Goal: Information Seeking & Learning: Learn about a topic

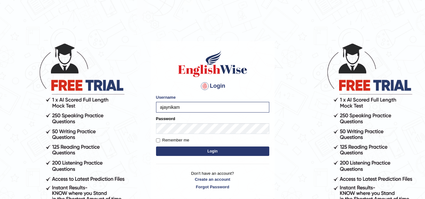
click at [156, 147] on button "Login" at bounding box center [212, 151] width 113 height 9
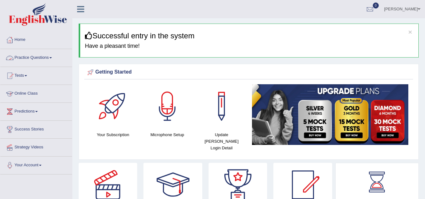
click at [55, 58] on link "Practice Questions" at bounding box center [36, 57] width 72 height 16
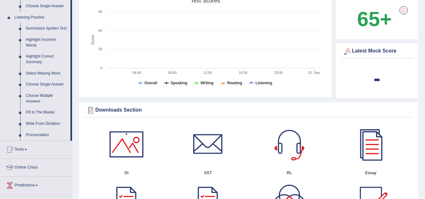
scroll to position [272, 0]
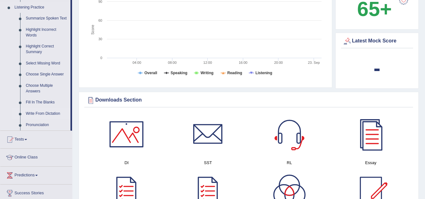
click at [42, 112] on link "Write From Dictation" at bounding box center [47, 113] width 48 height 11
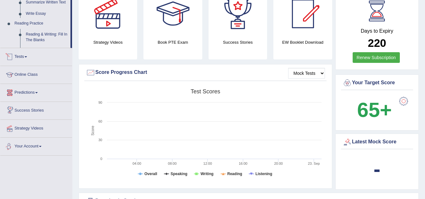
scroll to position [255, 0]
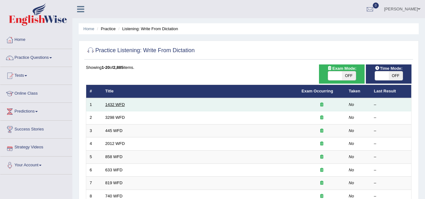
click at [117, 103] on link "1432 WFD" at bounding box center [115, 104] width 20 height 5
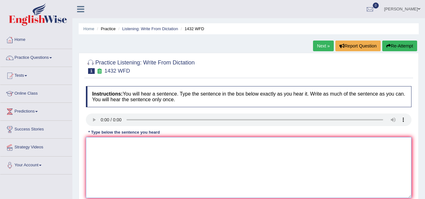
click at [180, 189] on textarea at bounding box center [249, 167] width 326 height 61
click at [103, 155] on textarea at bounding box center [249, 167] width 326 height 61
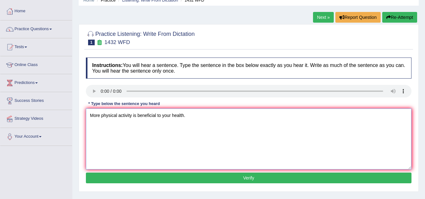
type textarea "More physical activity is beneficial to your health."
click at [203, 177] on button "Verify" at bounding box center [249, 178] width 326 height 11
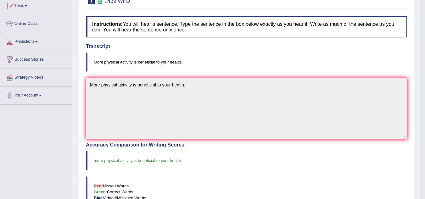
scroll to position [0, 0]
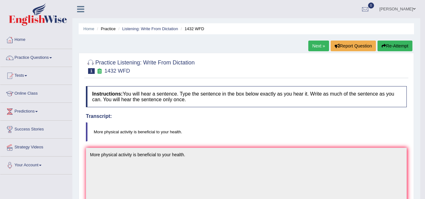
click at [315, 50] on link "Next »" at bounding box center [318, 46] width 21 height 11
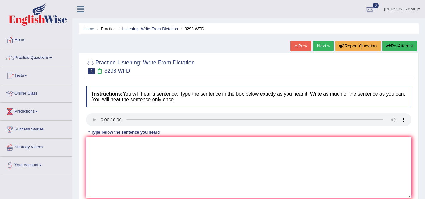
click at [95, 145] on textarea at bounding box center [249, 167] width 326 height 61
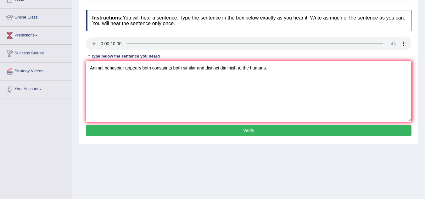
scroll to position [77, 0]
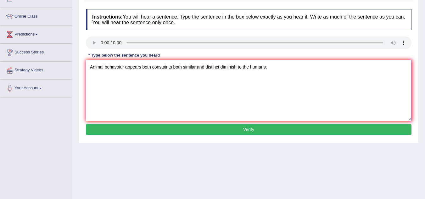
type textarea "Animal behavoiur appears both constaints both similar and distinct diminish to …"
click at [171, 131] on button "Verify" at bounding box center [249, 129] width 326 height 11
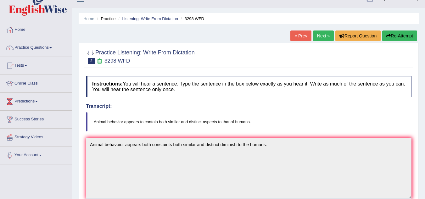
scroll to position [0, 0]
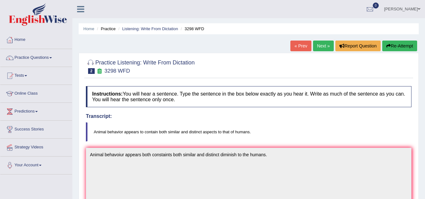
click at [323, 50] on link "Next »" at bounding box center [323, 46] width 21 height 11
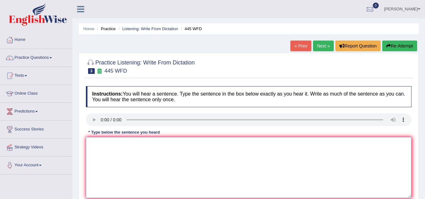
click at [95, 146] on textarea at bounding box center [249, 167] width 326 height 61
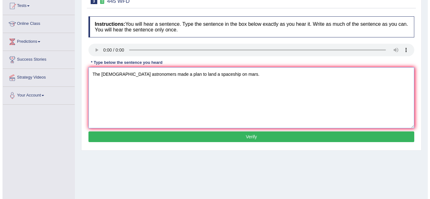
scroll to position [70, 0]
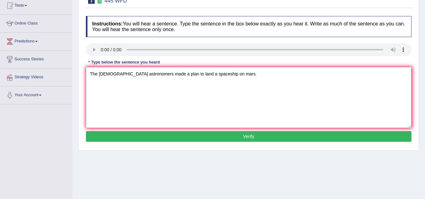
type textarea "The americain astronomers made a plan to land a spaceship on mars."
click at [177, 137] on button "Verify" at bounding box center [249, 136] width 326 height 11
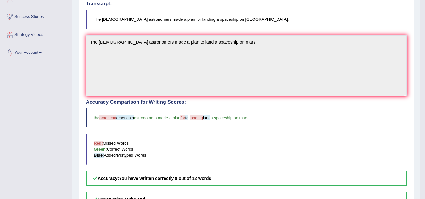
scroll to position [110, 0]
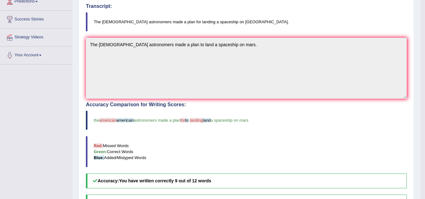
click at [177, 137] on blockquote "Red: Missed Words Green: Correct Words Blue: Added/Mistyped Words" at bounding box center [246, 151] width 321 height 31
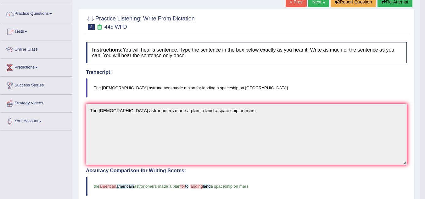
scroll to position [0, 0]
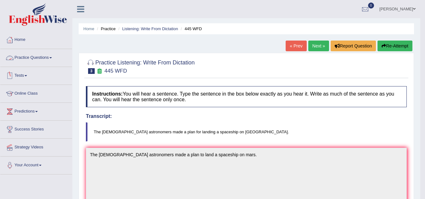
click at [52, 58] on span at bounding box center [50, 57] width 3 height 1
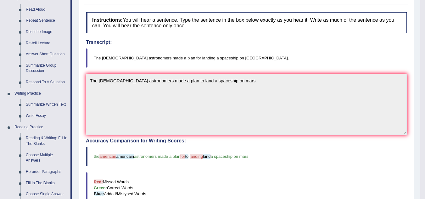
scroll to position [75, 0]
click at [42, 137] on link "Reading & Writing: Fill In The Blanks" at bounding box center [47, 140] width 48 height 17
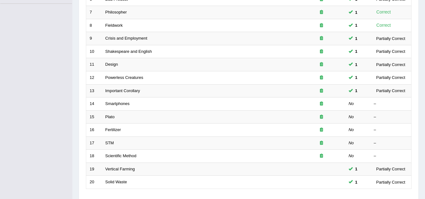
scroll to position [171, 0]
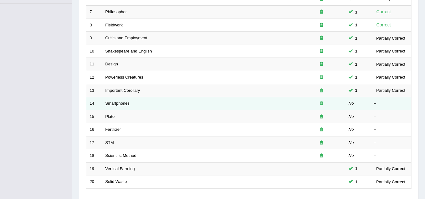
click at [122, 104] on link "Smartphones" at bounding box center [117, 103] width 24 height 5
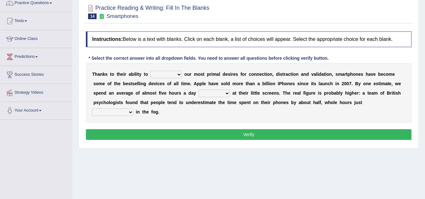
scroll to position [55, 0]
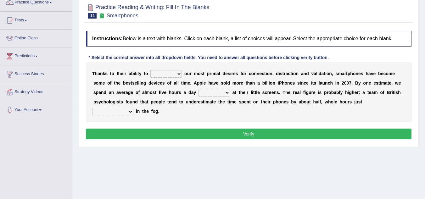
click at [179, 71] on select "hijack describe sharpen conserve" at bounding box center [165, 74] width 31 height 8
select select "sharpen"
click at [150, 70] on select "hijack describe sharpen conserve" at bounding box center [165, 74] width 31 height 8
click at [210, 92] on select "watching waggling snoring staring" at bounding box center [214, 93] width 31 height 8
select select "watching"
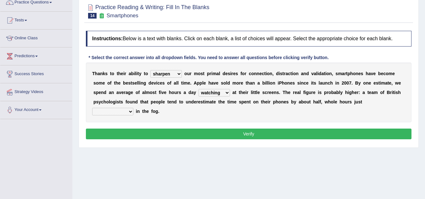
click at [199, 89] on select "watching waggling snoring staring" at bounding box center [214, 93] width 31 height 8
click at [131, 111] on select "has evaporated evaporating evaporate evaporates" at bounding box center [112, 112] width 41 height 8
select select "evaporating"
click at [92, 108] on select "has evaporated evaporating evaporate evaporates" at bounding box center [112, 112] width 41 height 8
click at [190, 130] on button "Verify" at bounding box center [249, 134] width 326 height 11
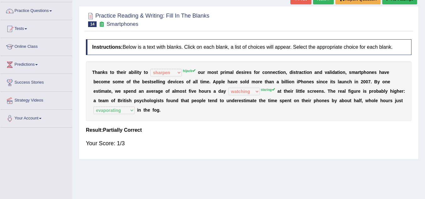
scroll to position [0, 0]
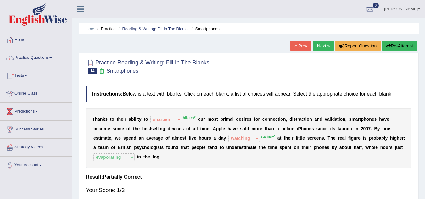
click at [324, 44] on link "Next »" at bounding box center [323, 46] width 21 height 11
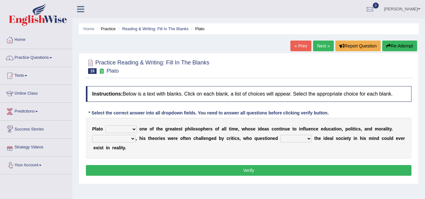
click at [124, 128] on select "keeps comes claims remains" at bounding box center [120, 130] width 31 height 8
select select "claims"
click at [105, 126] on select "keeps comes claims remains" at bounding box center [120, 130] width 31 height 8
click at [133, 138] on select "Notwithstanding So However Whatever" at bounding box center [113, 139] width 43 height 8
select select "However"
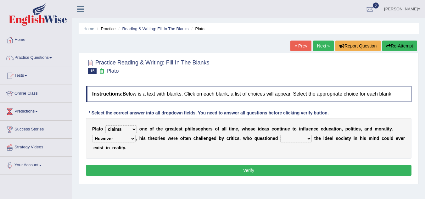
click at [92, 135] on select "Notwithstanding So However Whatever" at bounding box center [113, 139] width 43 height 8
click at [289, 142] on select "which what that whether" at bounding box center [295, 139] width 31 height 8
select select "whether"
click at [280, 135] on select "which what that whether" at bounding box center [295, 139] width 31 height 8
click at [134, 131] on select "keeps comes claims remains" at bounding box center [120, 130] width 31 height 8
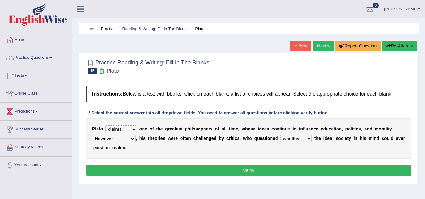
click at [105, 126] on select "keeps comes claims remains" at bounding box center [120, 130] width 31 height 8
click at [167, 172] on button "Verify" at bounding box center [249, 170] width 326 height 11
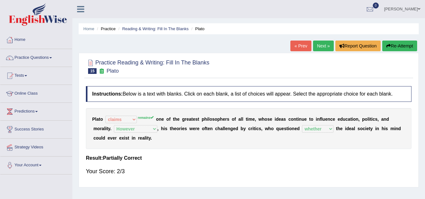
click at [324, 48] on link "Next »" at bounding box center [323, 46] width 21 height 11
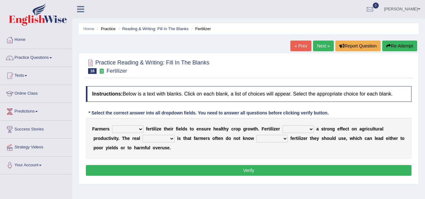
click at [139, 130] on select "must should need can" at bounding box center [127, 130] width 31 height 8
select select "should"
click at [112, 126] on select "must should need can" at bounding box center [127, 130] width 31 height 8
click at [300, 130] on select "has had have having" at bounding box center [298, 130] width 31 height 8
drag, startPoint x: 300, startPoint y: 130, endPoint x: 302, endPoint y: 126, distance: 4.5
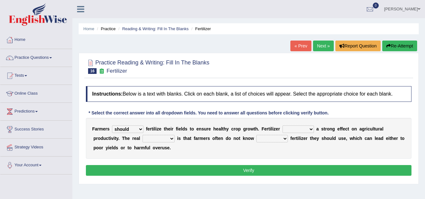
click at [302, 126] on select "has had have having" at bounding box center [298, 130] width 31 height 8
select select "have"
click at [283, 126] on select "has had have having" at bounding box center [298, 130] width 31 height 8
click at [169, 138] on select "problem question conclusion answer" at bounding box center [159, 139] width 32 height 8
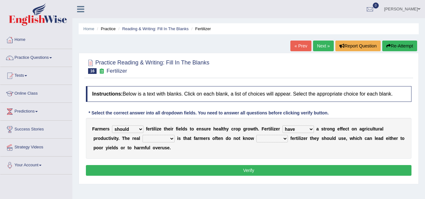
select select "problem"
click at [143, 135] on select "problem question conclusion answer" at bounding box center [159, 139] width 32 height 8
click at [272, 143] on div "F a r m e r s must should need can f e r t i l i z e t h e i r f i e l d s t o …" at bounding box center [249, 138] width 326 height 41
click at [272, 138] on select "how much how many however so much" at bounding box center [271, 139] width 31 height 8
select select "how much"
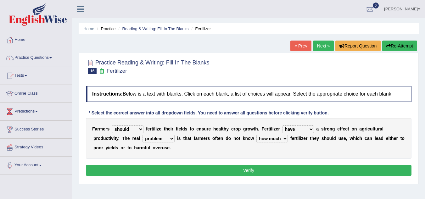
click at [256, 135] on select "how much how many however so much" at bounding box center [271, 139] width 31 height 8
click at [289, 128] on select "has had have having" at bounding box center [298, 130] width 31 height 8
select select "has"
click at [283, 126] on select "has had have having" at bounding box center [298, 130] width 31 height 8
click at [224, 168] on button "Verify" at bounding box center [249, 170] width 326 height 11
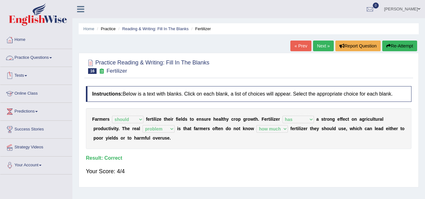
click at [49, 55] on link "Practice Questions" at bounding box center [36, 57] width 72 height 16
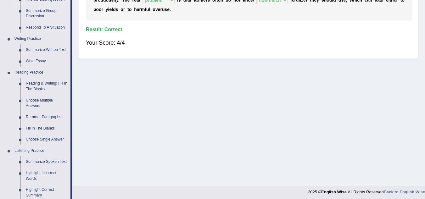
scroll to position [129, 0]
click at [49, 128] on link "Fill In The Blanks" at bounding box center [47, 128] width 48 height 11
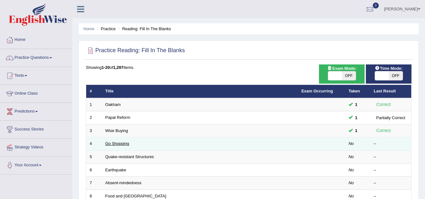
click at [118, 142] on link "Go Shopping" at bounding box center [117, 143] width 24 height 5
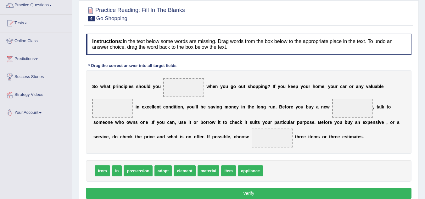
scroll to position [53, 0]
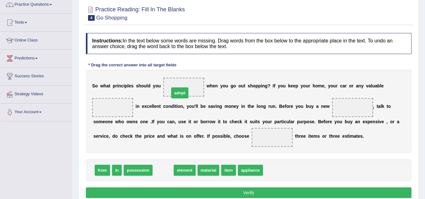
drag, startPoint x: 162, startPoint y: 171, endPoint x: 179, endPoint y: 94, distance: 79.2
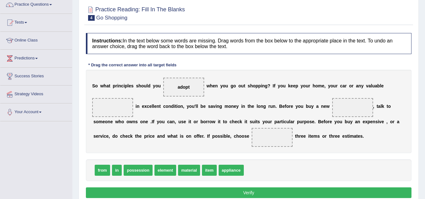
drag, startPoint x: 235, startPoint y: 172, endPoint x: 323, endPoint y: 107, distance: 109.7
drag, startPoint x: 225, startPoint y: 171, endPoint x: 344, endPoint y: 105, distance: 135.6
drag, startPoint x: 171, startPoint y: 173, endPoint x: 131, endPoint y: 123, distance: 63.9
click at [165, 172] on span "element" at bounding box center [165, 170] width 22 height 11
click at [183, 171] on span "material" at bounding box center [189, 170] width 22 height 11
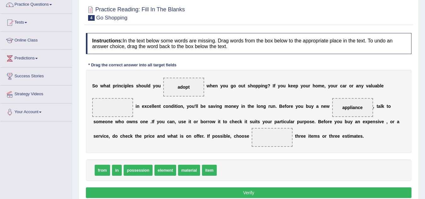
drag, startPoint x: 183, startPoint y: 171, endPoint x: 155, endPoint y: 134, distance: 46.4
drag, startPoint x: 193, startPoint y: 171, endPoint x: 126, endPoint y: 109, distance: 91.0
drag, startPoint x: 102, startPoint y: 167, endPoint x: 221, endPoint y: 120, distance: 128.5
drag, startPoint x: 102, startPoint y: 170, endPoint x: 300, endPoint y: 139, distance: 200.6
click at [300, 139] on span "from" at bounding box center [297, 139] width 15 height 11
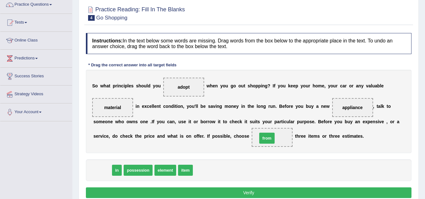
drag, startPoint x: 102, startPoint y: 172, endPoint x: 266, endPoint y: 140, distance: 167.6
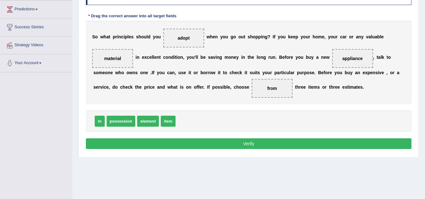
scroll to position [103, 0]
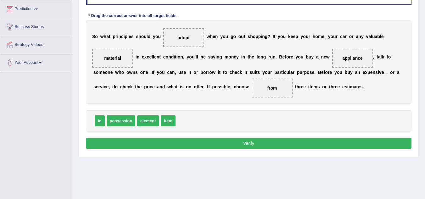
click at [235, 140] on button "Verify" at bounding box center [249, 143] width 326 height 11
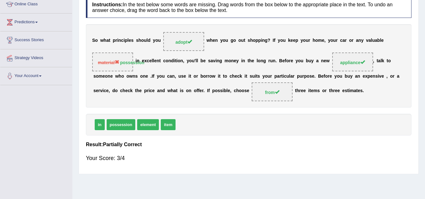
scroll to position [76, 0]
